Goal: Task Accomplishment & Management: Manage account settings

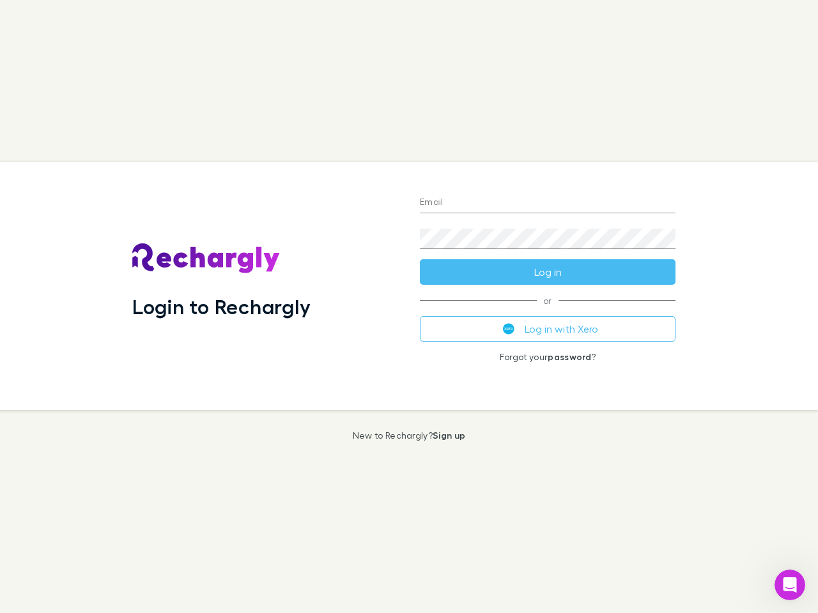
click at [409, 307] on div "Login to Rechargly" at bounding box center [266, 286] width 288 height 248
click at [548, 203] on input "Email" at bounding box center [548, 203] width 256 height 20
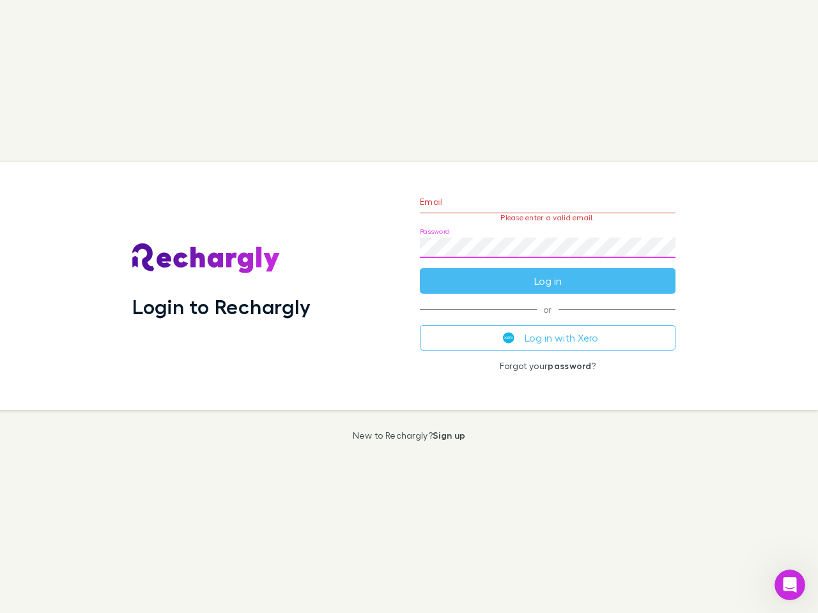
click at [548, 272] on form "Email Please enter a valid email. Password Log in" at bounding box center [548, 238] width 256 height 111
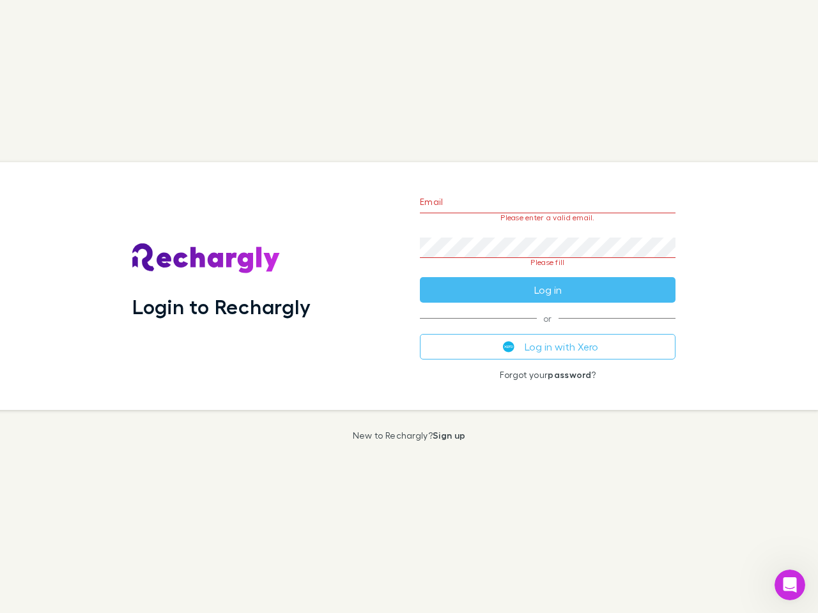
click at [548, 329] on div "Email Please enter a valid email. Password Please fill Log in or Log in with Xe…" at bounding box center [548, 286] width 276 height 248
click at [790, 585] on icon "Open Intercom Messenger" at bounding box center [790, 585] width 21 height 21
